Goal: Task Accomplishment & Management: Manage account settings

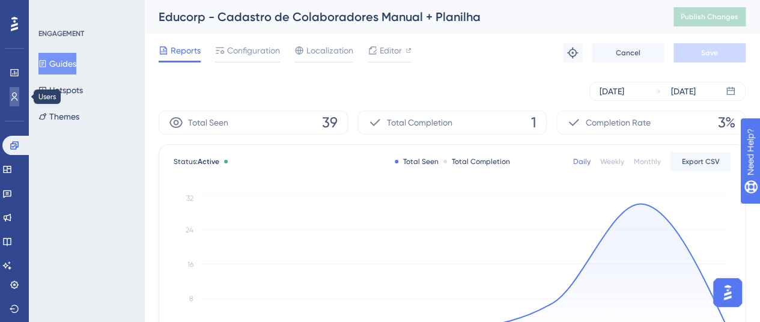
click at [14, 92] on icon at bounding box center [15, 97] width 10 height 10
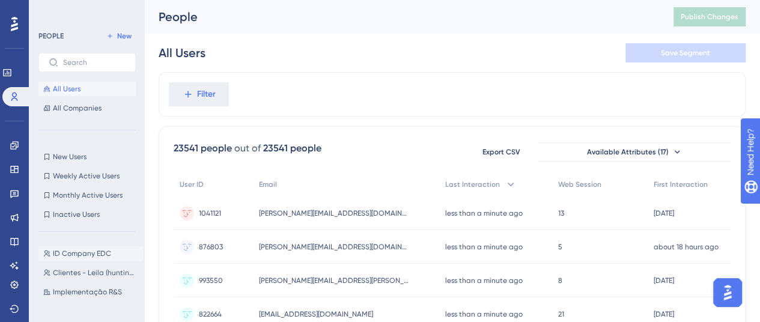
click at [95, 254] on span "ID Company EDC" at bounding box center [82, 254] width 58 height 10
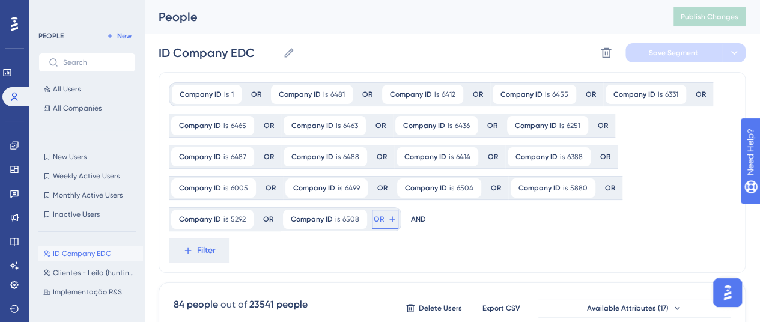
click at [372, 224] on button "OR" at bounding box center [385, 219] width 26 height 19
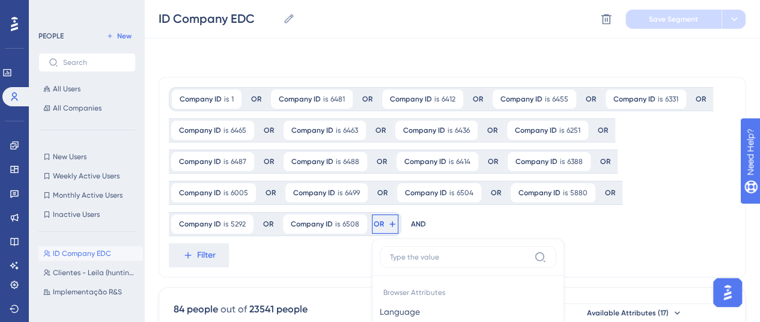
scroll to position [194, 0]
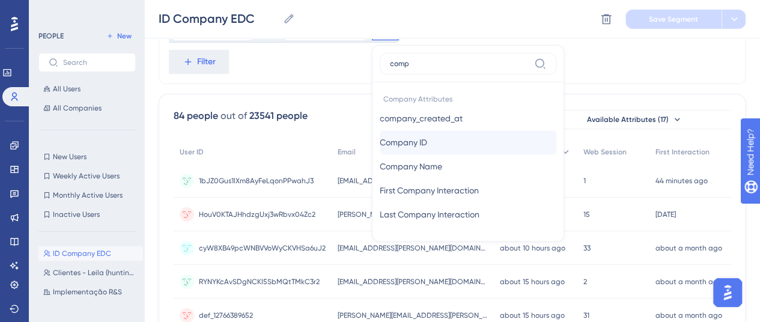
type input "comp"
click at [380, 142] on span "Company ID" at bounding box center [403, 142] width 47 height 14
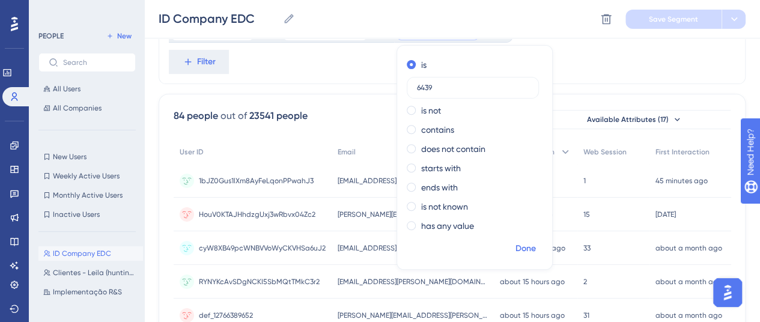
type input "6439"
click at [509, 244] on button "Done" at bounding box center [526, 249] width 34 height 22
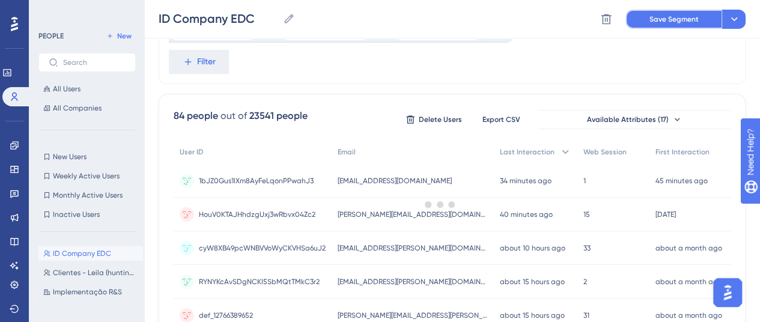
click at [666, 19] on span "Save Segment" at bounding box center [674, 19] width 49 height 10
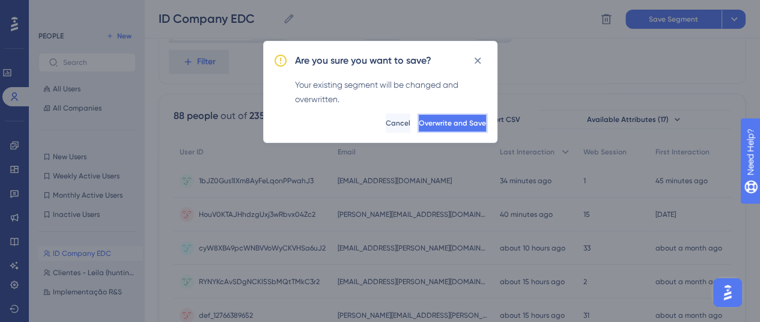
click at [457, 126] on span "Overwrite and Save" at bounding box center [452, 123] width 67 height 10
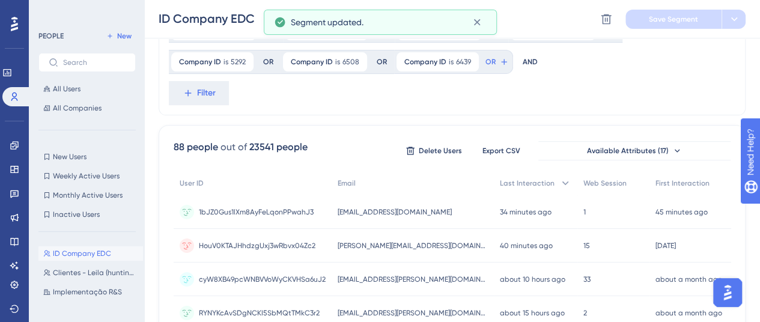
scroll to position [0, 0]
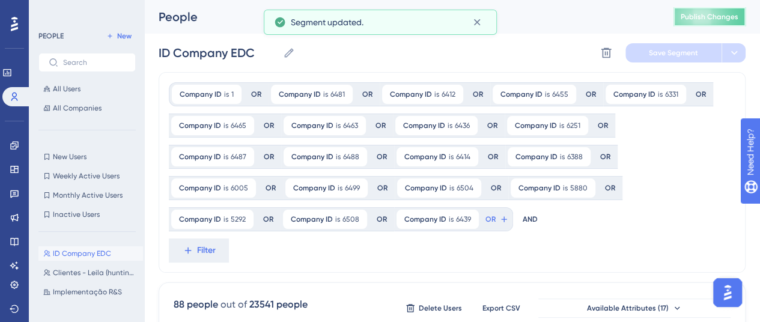
click at [711, 22] on button "Publish Changes" at bounding box center [710, 16] width 72 height 19
